Goal: Task Accomplishment & Management: Complete application form

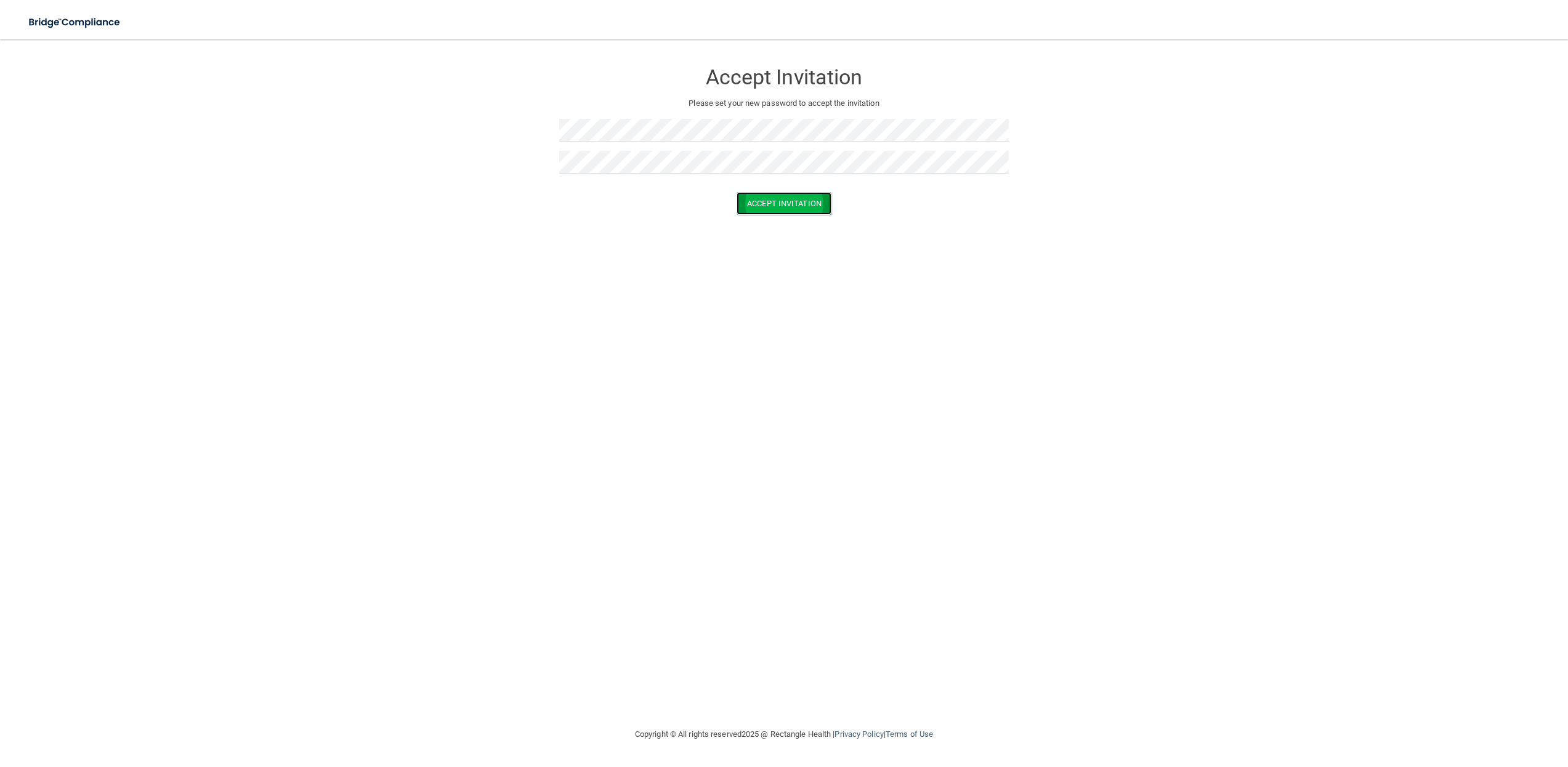
click at [768, 204] on button "Accept Invitation" at bounding box center [784, 204] width 95 height 23
click at [796, 223] on button "Accept Invitation" at bounding box center [784, 222] width 95 height 23
click at [773, 209] on button "Accept Invitation" at bounding box center [784, 204] width 95 height 23
